Goal: Information Seeking & Learning: Find specific fact

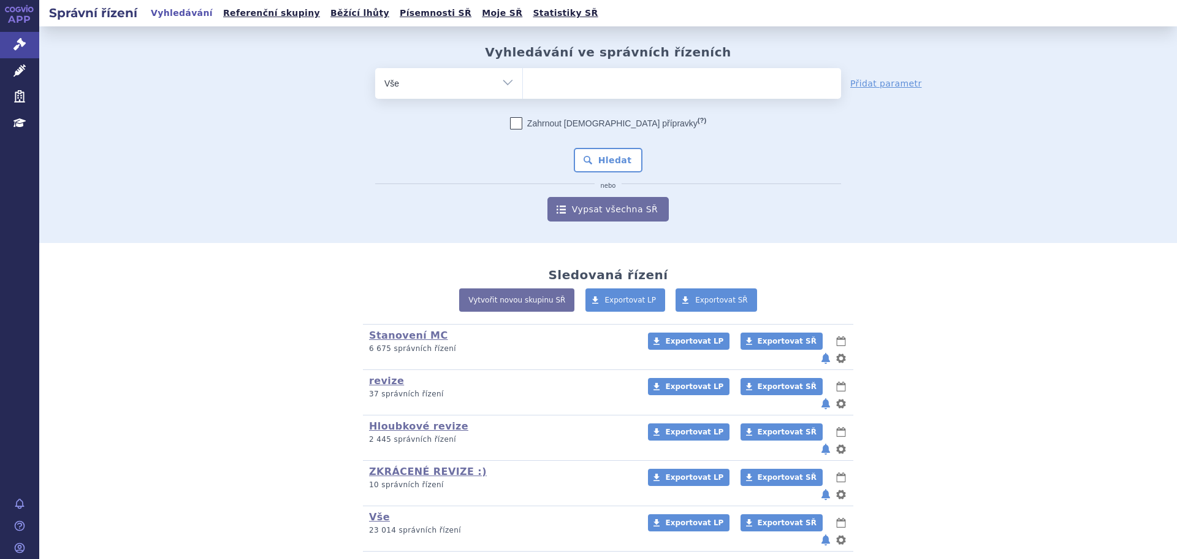
click at [541, 94] on span at bounding box center [682, 83] width 318 height 31
click at [523, 94] on select at bounding box center [522, 82] width 1 height 31
click at [550, 86] on ul at bounding box center [682, 81] width 318 height 26
click at [523, 86] on select at bounding box center [522, 82] width 1 height 31
paste input "0083443"
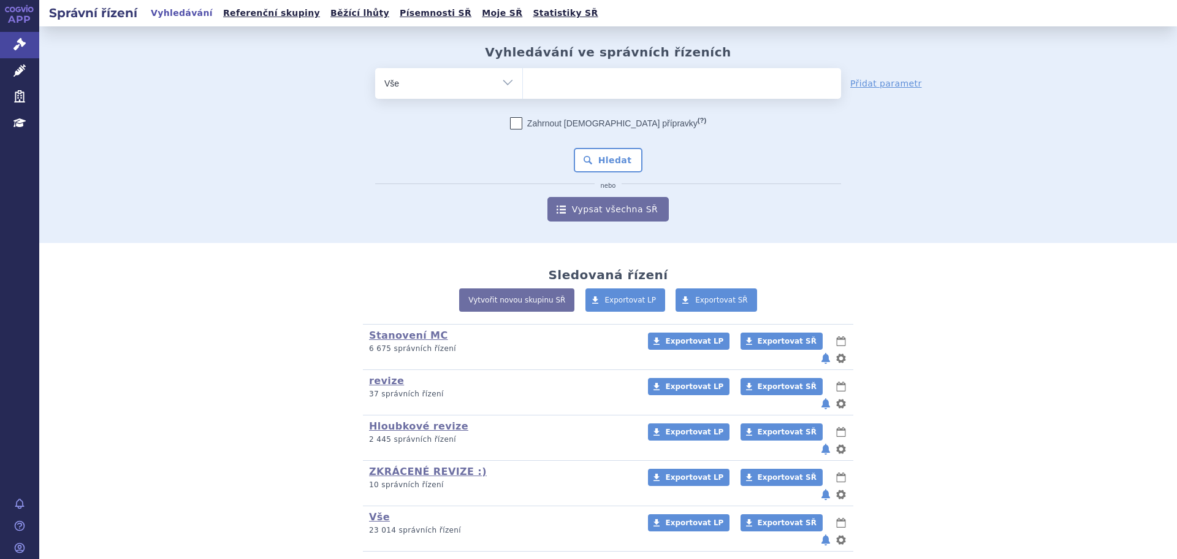
type input "0083443"
select select "0083443"
click at [600, 162] on button "Hledat" at bounding box center [608, 160] width 69 height 25
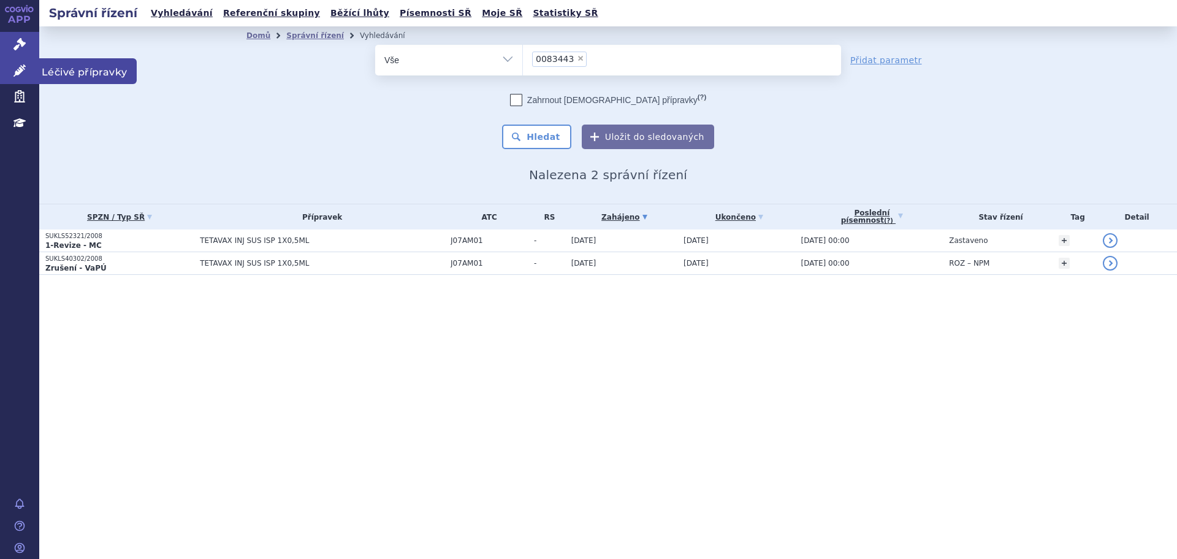
click at [29, 68] on link "Léčivé přípravky" at bounding box center [19, 71] width 39 height 26
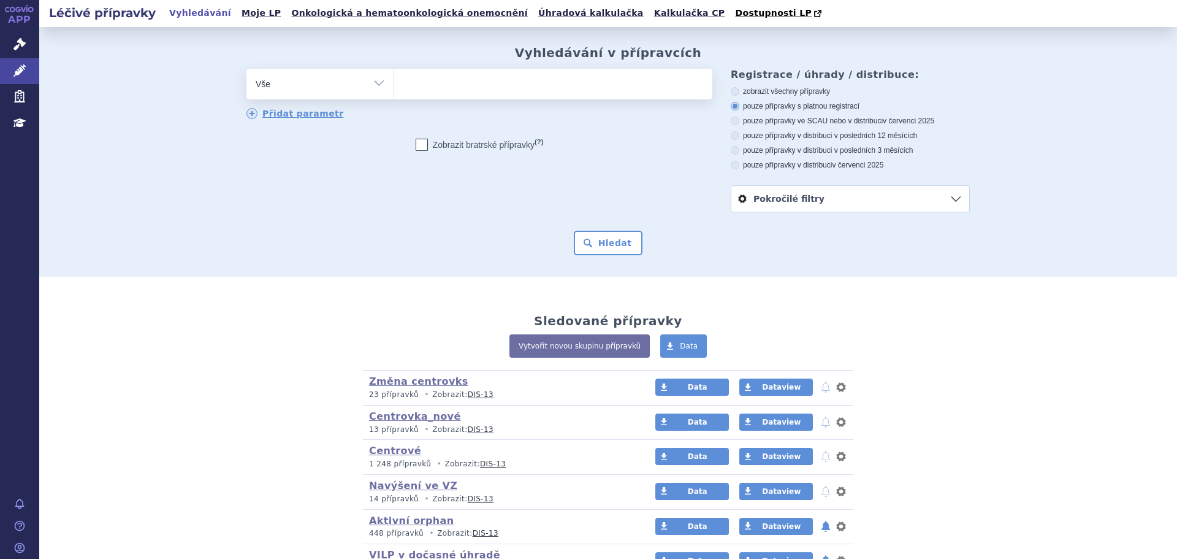
click at [546, 77] on ul at bounding box center [553, 82] width 318 height 26
click at [394, 77] on select at bounding box center [394, 83] width 1 height 31
click at [529, 88] on ul at bounding box center [553, 82] width 318 height 26
click at [394, 88] on select at bounding box center [394, 83] width 1 height 31
paste input "0083443"
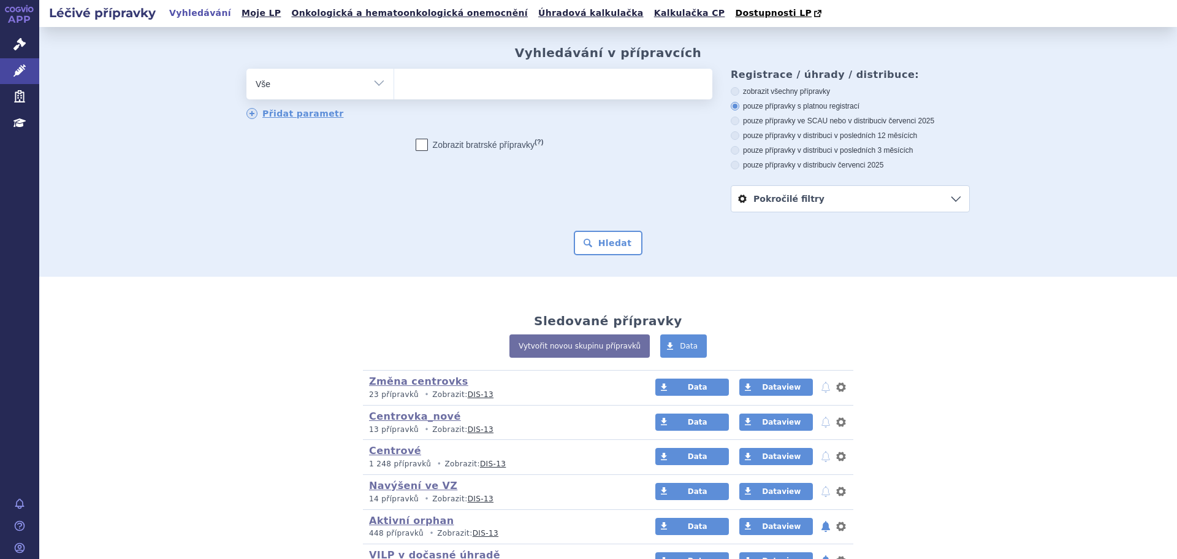
type input "0083443"
select select "0083443"
click at [601, 245] on button "Hledat" at bounding box center [608, 243] width 69 height 25
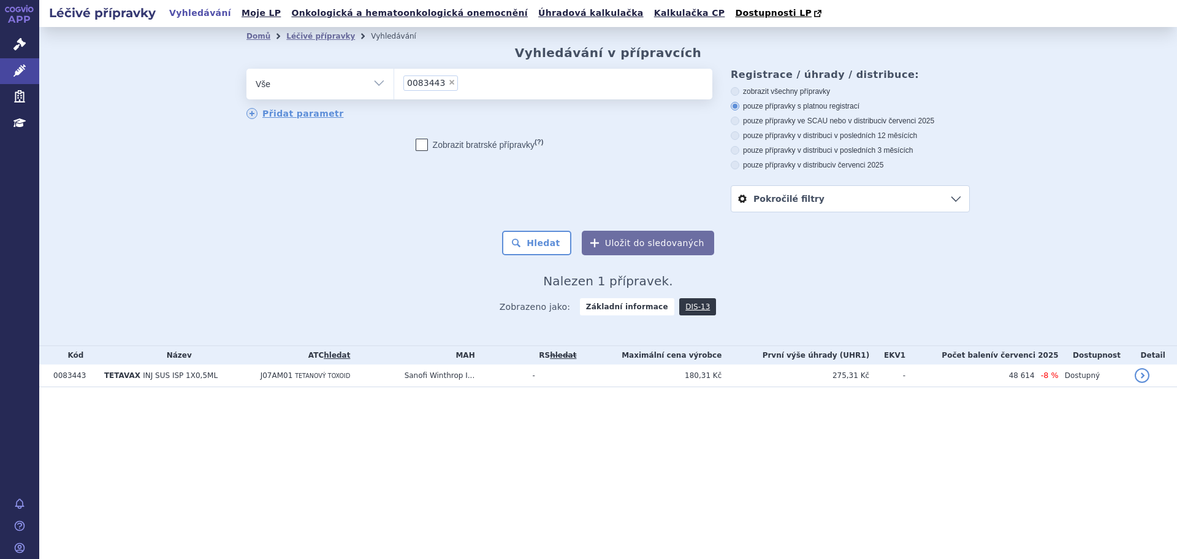
click at [446, 87] on li "× 0083443" at bounding box center [430, 82] width 55 height 15
click at [394, 87] on select "0083443" at bounding box center [394, 83] width 1 height 31
click at [446, 87] on li "× 0083443" at bounding box center [430, 82] width 55 height 15
click at [394, 87] on select "0083443" at bounding box center [394, 83] width 1 height 31
drag, startPoint x: 444, startPoint y: 83, endPoint x: 437, endPoint y: 84, distance: 7.5
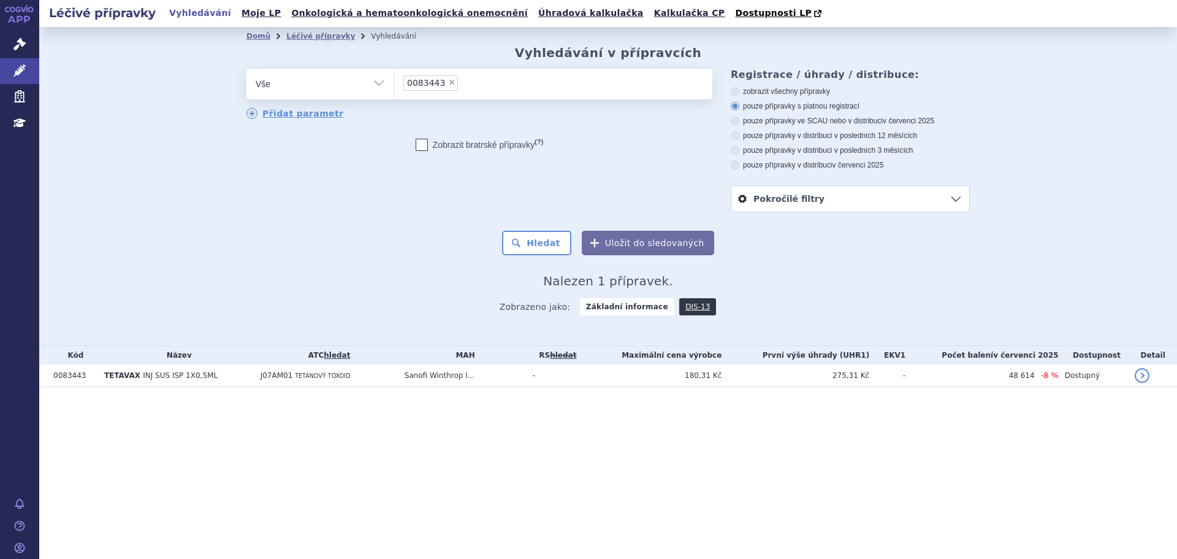
click at [448, 83] on span "×" at bounding box center [451, 81] width 7 height 7
click at [394, 83] on select "0083443" at bounding box center [394, 83] width 1 height 31
select select
type input "0255488"
select select "0255488"
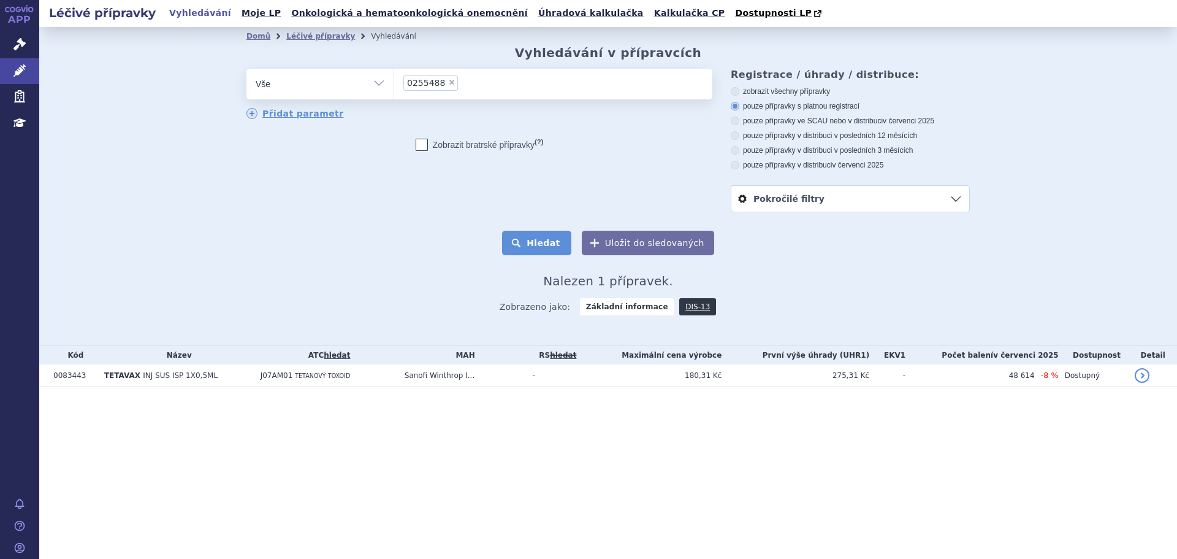
click at [538, 238] on button "Hledat" at bounding box center [536, 243] width 69 height 25
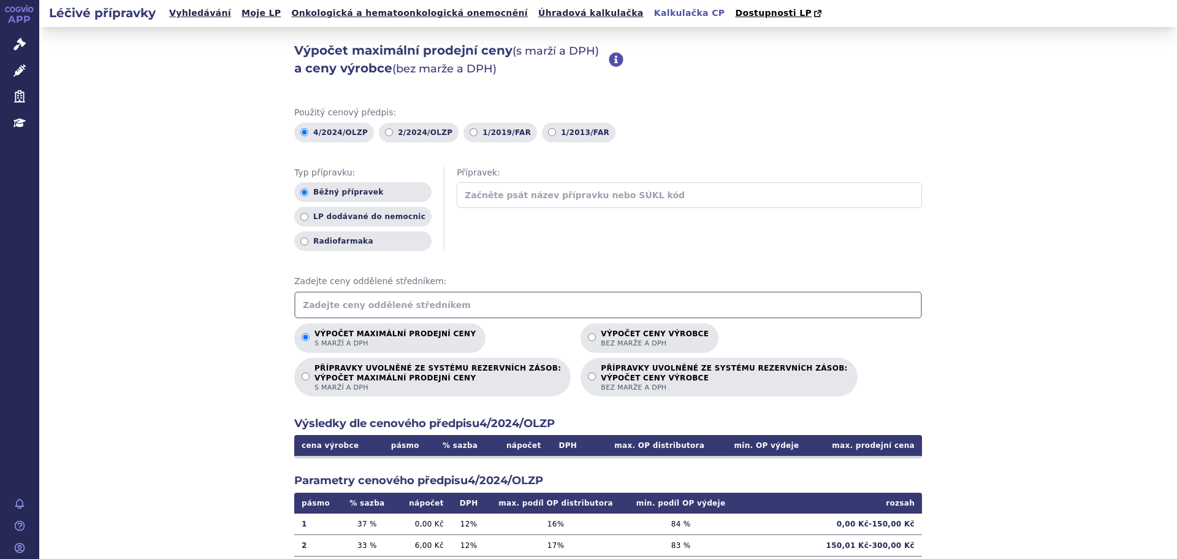
click at [327, 304] on input "text" at bounding box center [608, 304] width 628 height 27
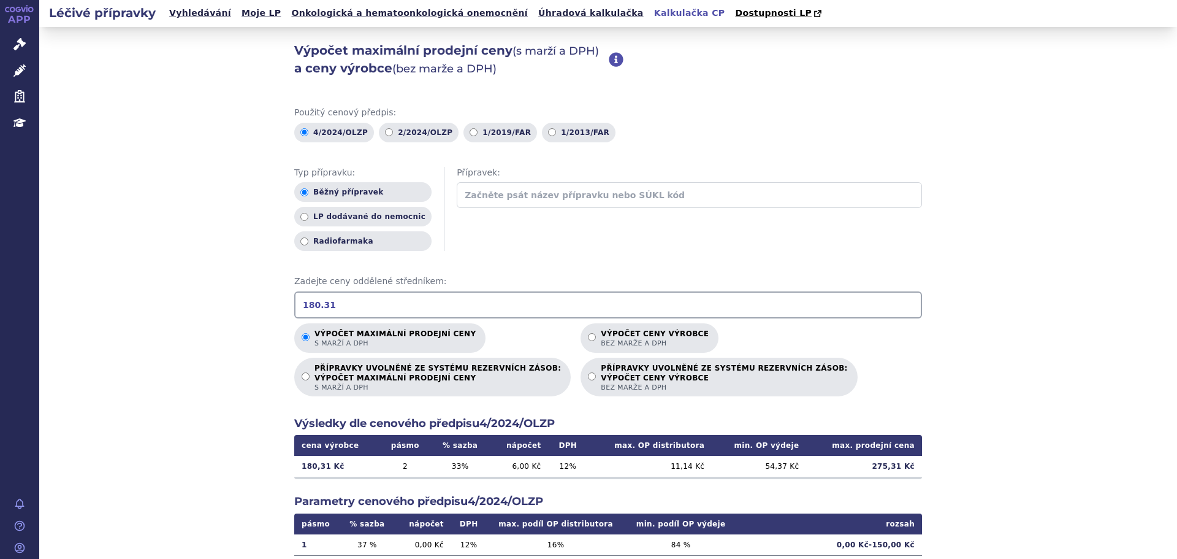
type input "180.31"
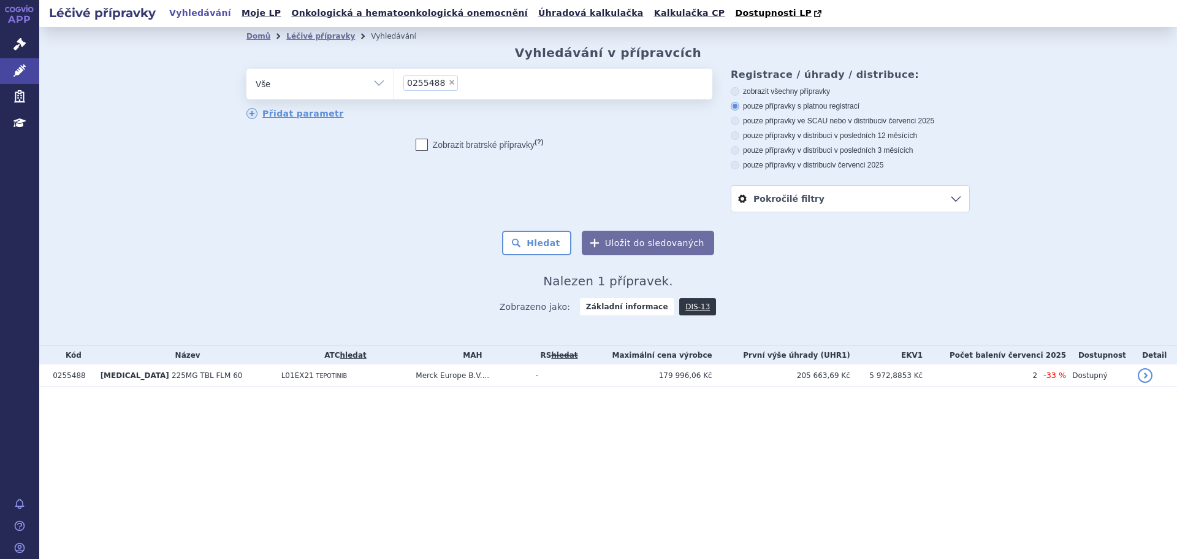
click at [448, 83] on span "×" at bounding box center [451, 81] width 7 height 7
click at [394, 83] on select "0255488" at bounding box center [394, 83] width 1 height 31
select select
type input "0255910"
select select "0255910"
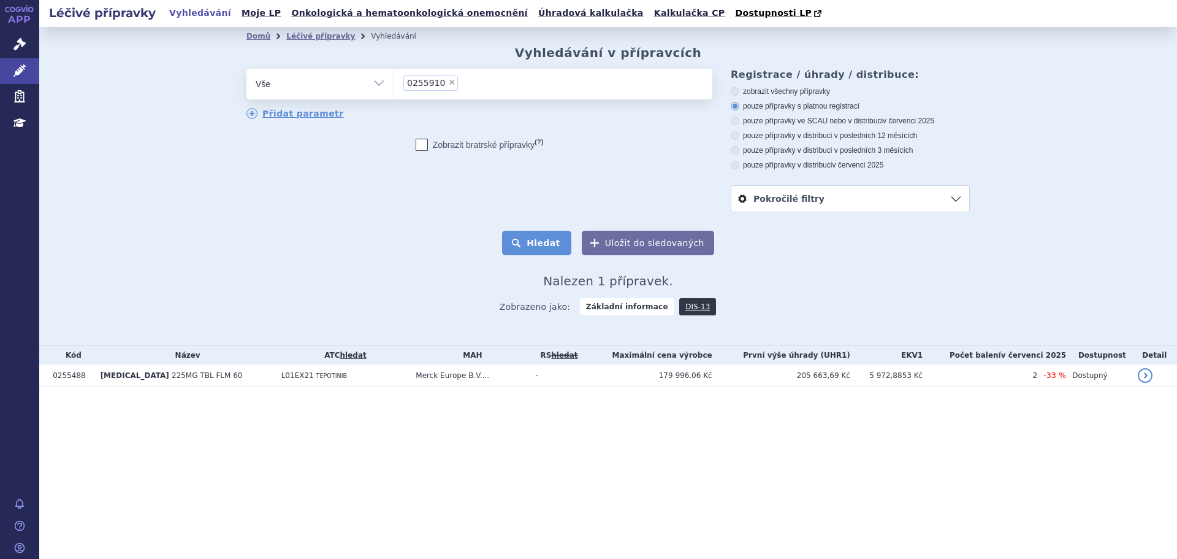
click at [541, 247] on button "Hledat" at bounding box center [536, 243] width 69 height 25
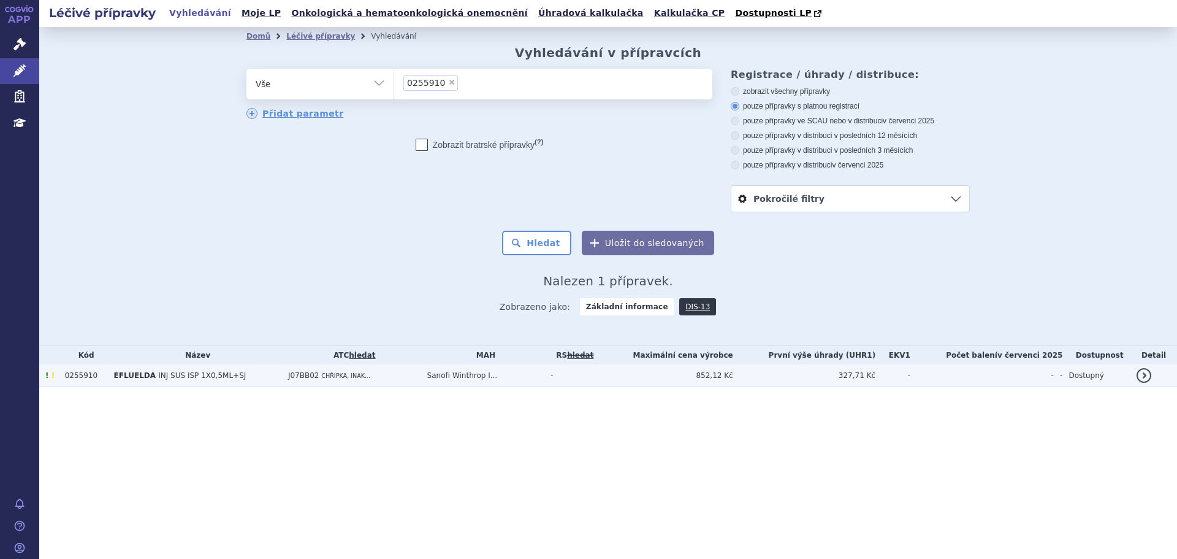
click at [817, 372] on td "327,71 Kč" at bounding box center [804, 375] width 142 height 23
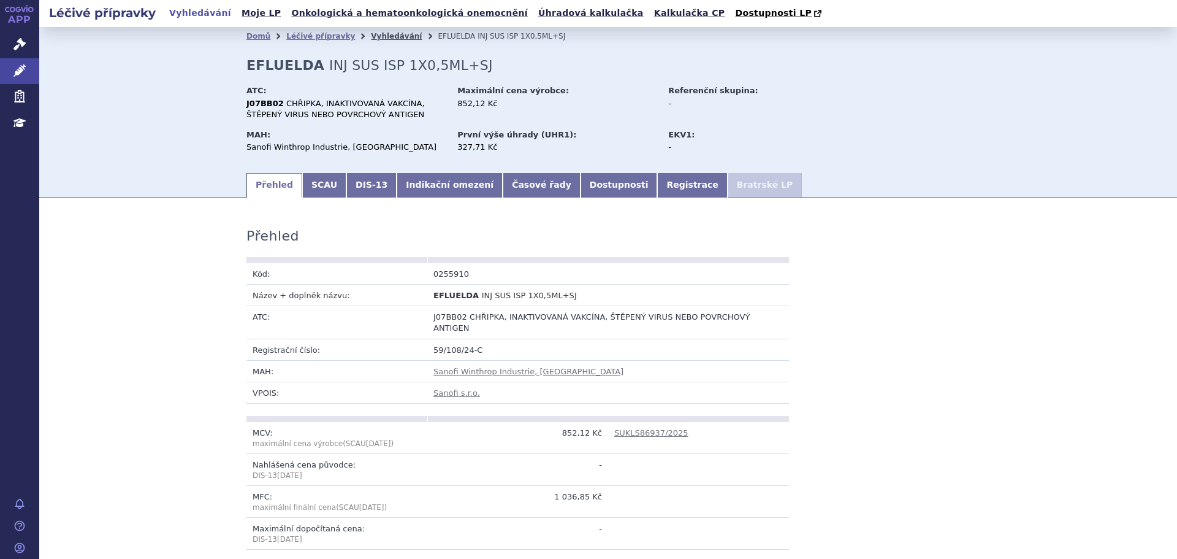
click at [383, 38] on link "Vyhledávání" at bounding box center [396, 36] width 51 height 9
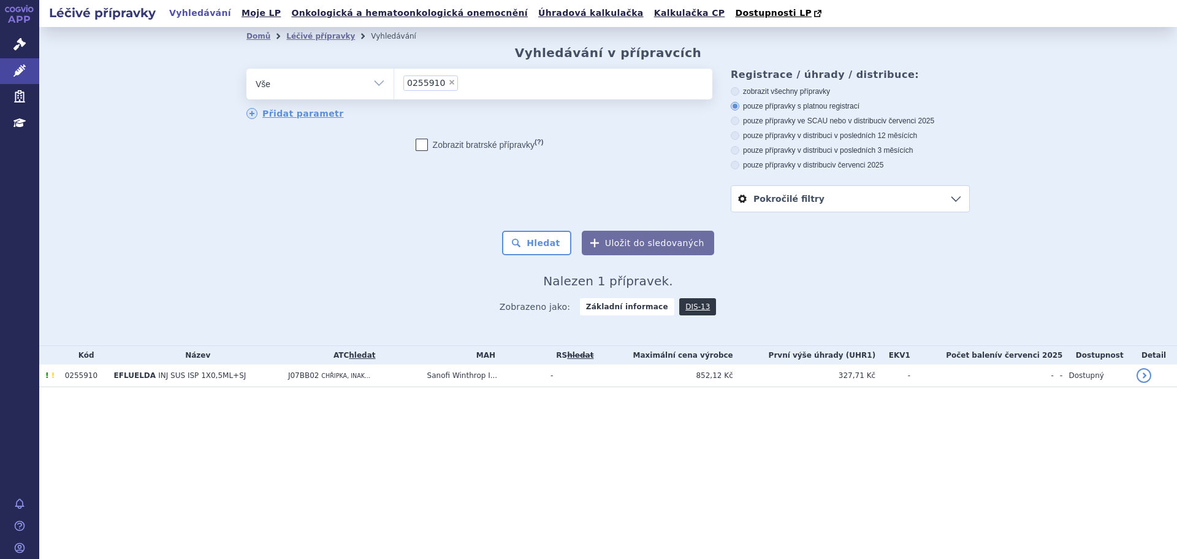
click at [448, 82] on span "×" at bounding box center [451, 81] width 7 height 7
click at [394, 82] on select "0255910" at bounding box center [394, 83] width 1 height 31
select select
type input "KA"
type input "KAF"
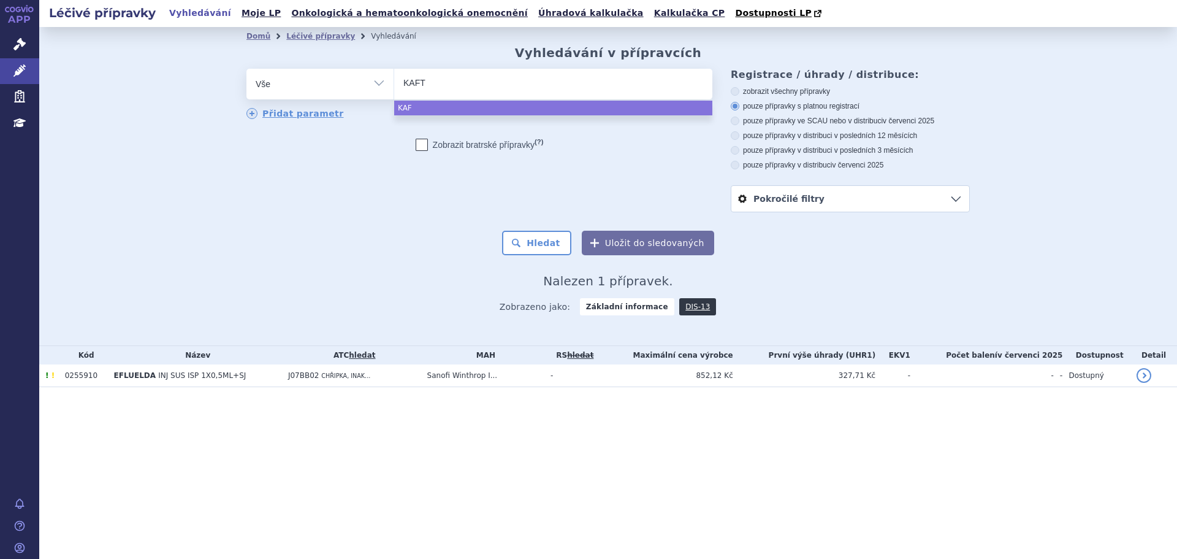
type input "KAFTR"
type input "KAFTRI"
type input "KAFTRIO"
select select "KAFTRIO"
click at [565, 249] on button "Hledat" at bounding box center [536, 243] width 69 height 25
